Goal: Task Accomplishment & Management: Manage account settings

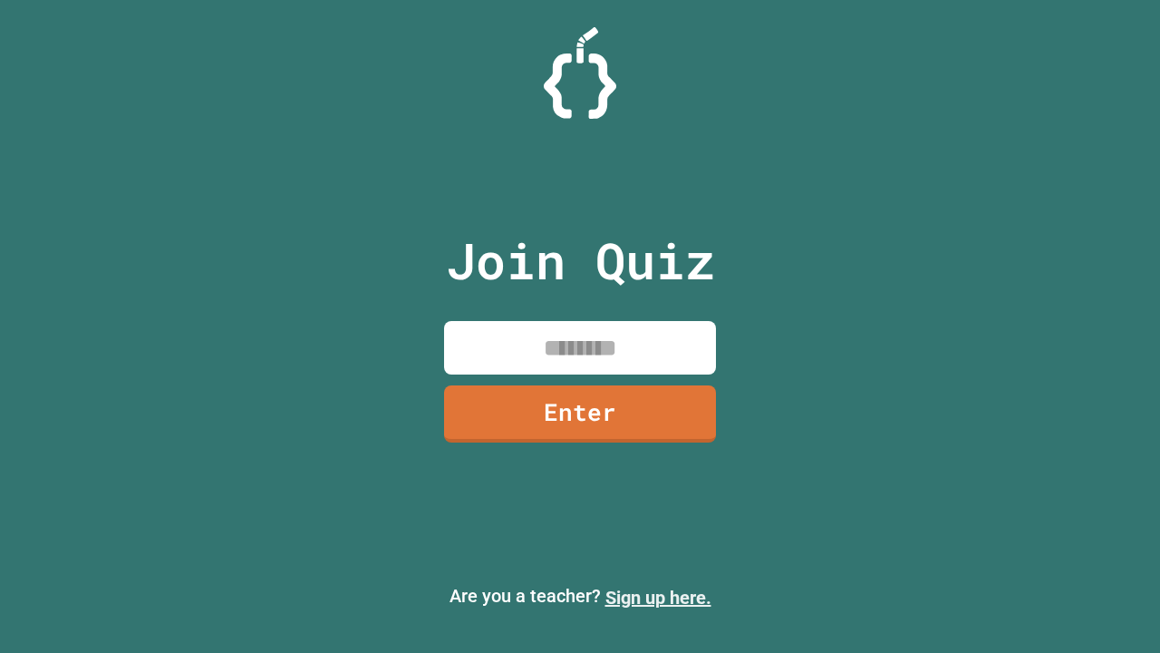
click at [658, 597] on link "Sign up here." at bounding box center [658, 597] width 106 height 22
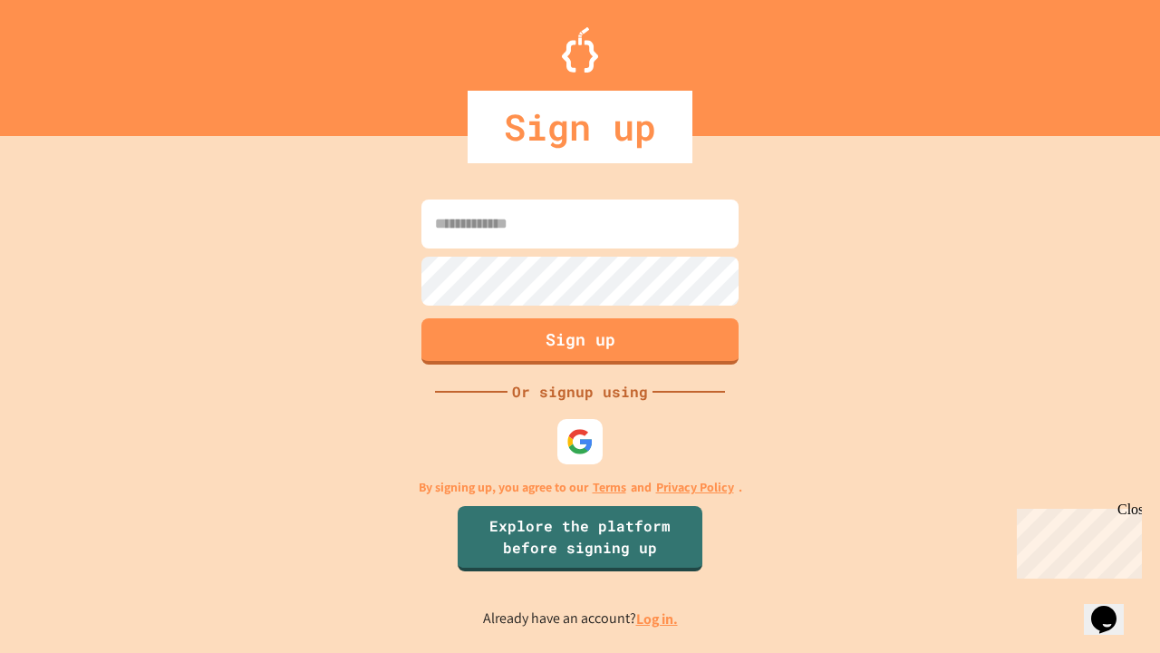
click at [658, 618] on link "Log in." at bounding box center [657, 618] width 42 height 19
